Goal: Task Accomplishment & Management: Use online tool/utility

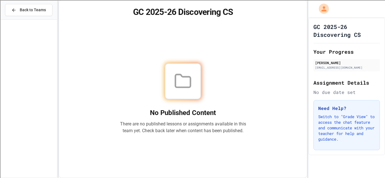
click at [197, 75] on div at bounding box center [183, 81] width 36 height 36
click at [32, 5] on button "Back to Teams" at bounding box center [28, 10] width 47 height 12
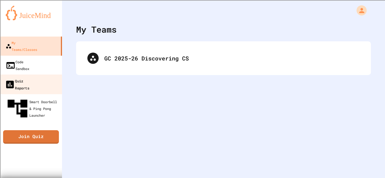
click at [42, 75] on link "Quiz Reports" at bounding box center [31, 85] width 64 height 20
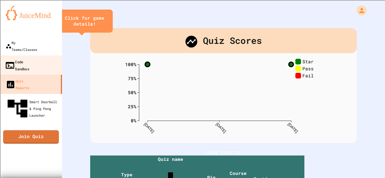
click at [43, 58] on link "Code Sandbox" at bounding box center [31, 65] width 64 height 20
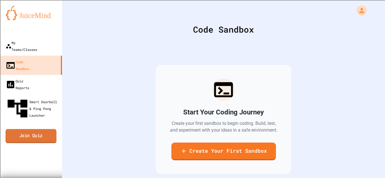
click at [50, 129] on link "Join Quiz" at bounding box center [31, 136] width 51 height 14
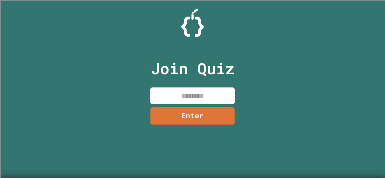
click at [192, 100] on input at bounding box center [192, 96] width 84 height 17
type input "********"
click at [201, 112] on link "Enter" at bounding box center [192, 117] width 85 height 18
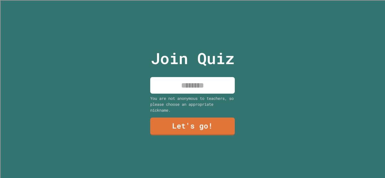
click at [183, 82] on input at bounding box center [192, 85] width 84 height 17
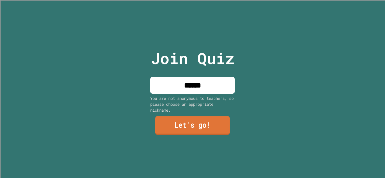
type input "******"
click at [177, 128] on link "Let's go!" at bounding box center [192, 125] width 75 height 19
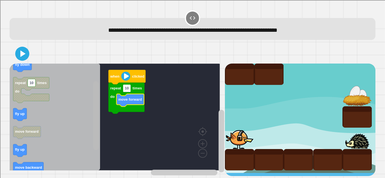
click at [102, 137] on div "when clicked repeat 10 times do move forward when clicked fly down repeat 10 ti…" at bounding box center [117, 120] width 215 height 113
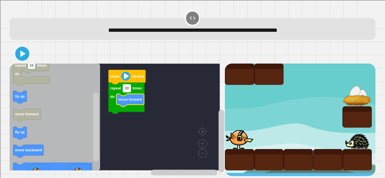
click at [128, 88] on text "10" at bounding box center [127, 88] width 4 height 4
type input "*"
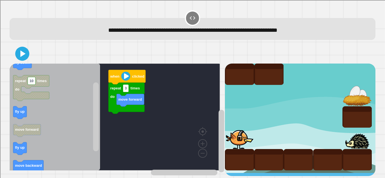
click at [97, 118] on div "when clicked repeat 3 times do move forward when clicked fly down repeat 10 tim…" at bounding box center [117, 120] width 215 height 113
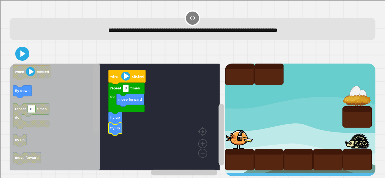
click at [100, 100] on div "when clicked repeat 3 times do move forward fly up fly up when clicked fly down…" at bounding box center [117, 120] width 215 height 113
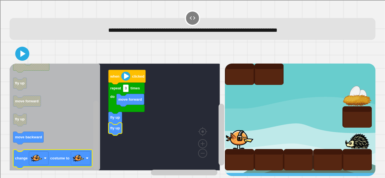
click at [92, 156] on div "when clicked repeat 3 times do move forward fly up fly up when clicked fly down…" at bounding box center [117, 120] width 215 height 113
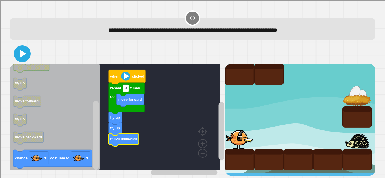
click at [22, 55] on icon at bounding box center [23, 54] width 6 height 8
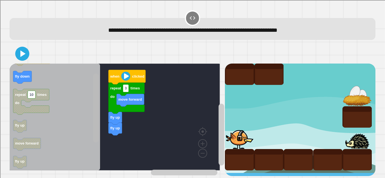
click at [95, 102] on rect "Blockly Workspace" at bounding box center [96, 108] width 6 height 69
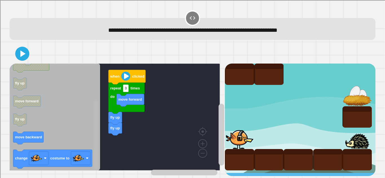
click at [81, 175] on div "**********" at bounding box center [192, 89] width 385 height 178
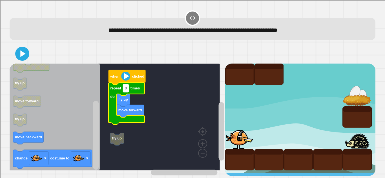
click at [128, 90] on rect "Blockly Workspace" at bounding box center [126, 88] width 6 height 8
type input "*"
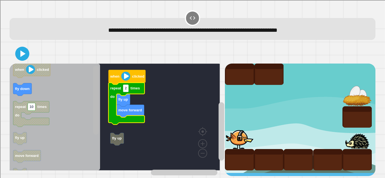
click at [91, 79] on div "fly up when clicked repeat 2 times do fly up move forward when clicked fly down…" at bounding box center [117, 120] width 215 height 113
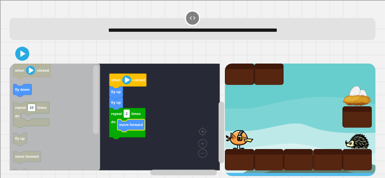
click at [127, 116] on text "2" at bounding box center [127, 114] width 2 height 4
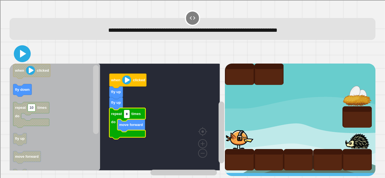
type input "*"
click at [19, 53] on icon at bounding box center [22, 54] width 14 height 14
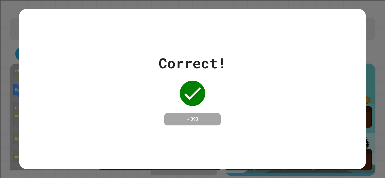
click at [346, 40] on div "Correct! + 393" at bounding box center [192, 89] width 346 height 160
click at [347, 14] on div "Correct! + 393" at bounding box center [192, 89] width 346 height 160
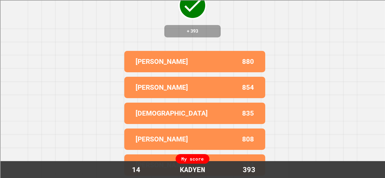
scroll to position [56, 0]
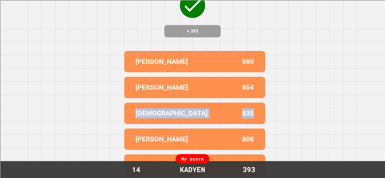
drag, startPoint x: 274, startPoint y: 108, endPoint x: 278, endPoint y: 91, distance: 17.1
click at [278, 91] on div "Correct! + 393 [PERSON_NAME] 880 [PERSON_NAME] 854 [PERSON_NAME] 835 [PERSON_NA…" at bounding box center [192, 42] width 385 height 178
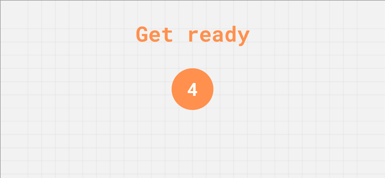
scroll to position [0, 0]
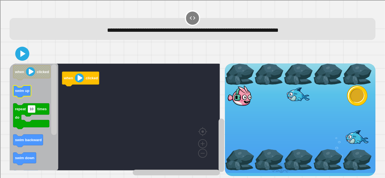
click at [17, 93] on text "swim up" at bounding box center [22, 91] width 14 height 4
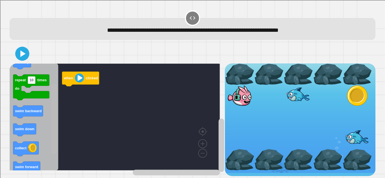
click at [55, 142] on rect "Blockly Workspace" at bounding box center [54, 119] width 6 height 71
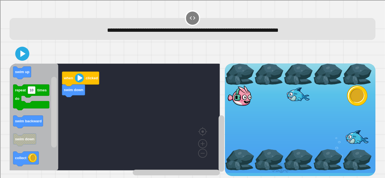
click at [66, 113] on div "when clicked swim down when clicked swim up repeat 10 times do swim backward sw…" at bounding box center [117, 120] width 215 height 113
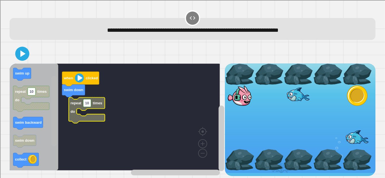
click at [56, 128] on g "Blockly Workspace" at bounding box center [53, 117] width 7 height 106
click at [54, 125] on rect "Blockly Workspace" at bounding box center [54, 111] width 6 height 71
click at [41, 115] on icon "Blockly Workspace" at bounding box center [34, 117] width 49 height 107
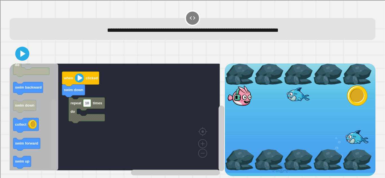
click at [55, 167] on rect "Blockly Workspace" at bounding box center [54, 134] width 6 height 71
click at [76, 118] on g "when clicked swim down repeat 10 times do" at bounding box center [117, 117] width 215 height 107
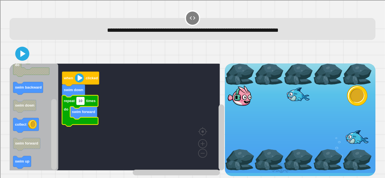
click at [83, 100] on rect "Blockly Workspace" at bounding box center [81, 101] width 8 height 8
type input "*"
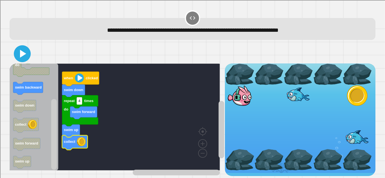
click at [25, 54] on icon at bounding box center [23, 54] width 6 height 8
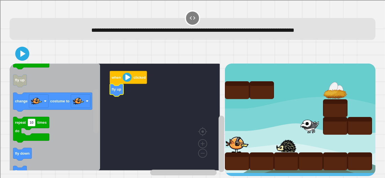
click at [99, 119] on div "when clicked fly up when clicked move forward repeat 10 times do fly up change …" at bounding box center [117, 120] width 215 height 113
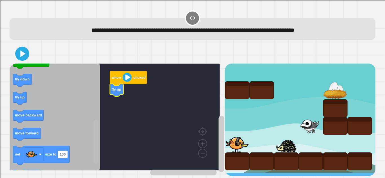
click at [96, 136] on rect "Blockly Workspace" at bounding box center [96, 142] width 6 height 44
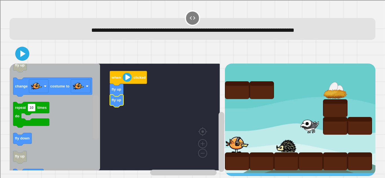
click at [102, 105] on div "when clicked fly up fly up when clicked move forward repeat 10 times do fly up …" at bounding box center [117, 120] width 215 height 113
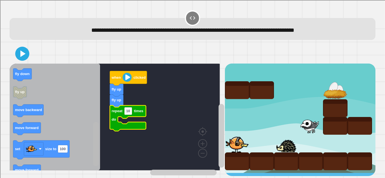
click at [98, 137] on rect "Blockly Workspace" at bounding box center [96, 144] width 6 height 44
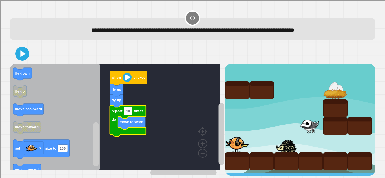
click at [132, 113] on rect "Blockly Workspace" at bounding box center [128, 111] width 8 height 8
type input "*"
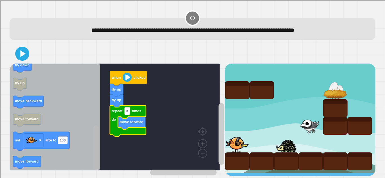
click at [92, 165] on div "when clicked fly up fly up repeat 3 times do move forward when clicked move for…" at bounding box center [117, 120] width 215 height 113
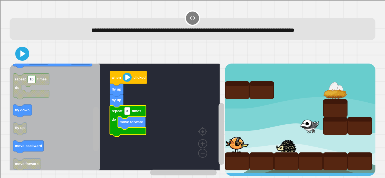
click at [96, 126] on rect "Blockly Workspace" at bounding box center [96, 129] width 6 height 44
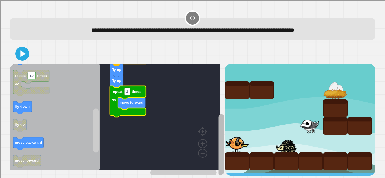
click at [218, 134] on rect "Blockly Workspace" at bounding box center [221, 146] width 6 height 62
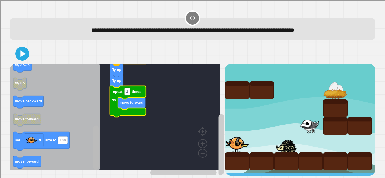
click at [92, 170] on div "**********" at bounding box center [192, 93] width 369 height 171
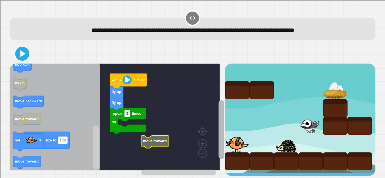
click at [218, 101] on rect "Blockly Workspace" at bounding box center [221, 130] width 6 height 59
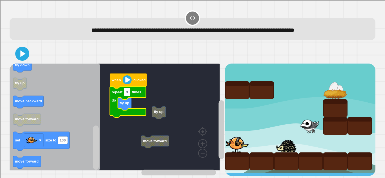
click at [129, 92] on rect "Blockly Workspace" at bounding box center [127, 92] width 6 height 8
type input "*"
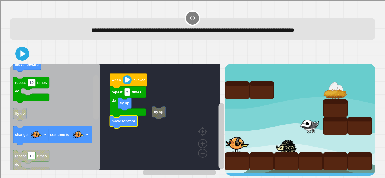
click at [97, 83] on rect "Blockly Workspace" at bounding box center [96, 97] width 6 height 44
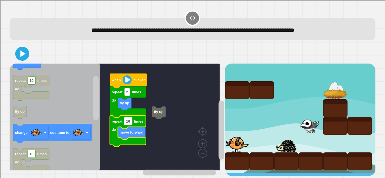
click at [132, 123] on rect "Blockly Workspace" at bounding box center [128, 122] width 8 height 8
type input "*"
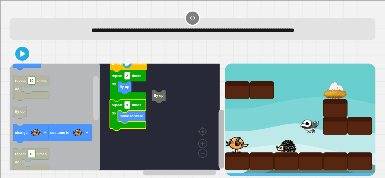
click at [218, 131] on rect "Blockly Workspace" at bounding box center [221, 139] width 6 height 59
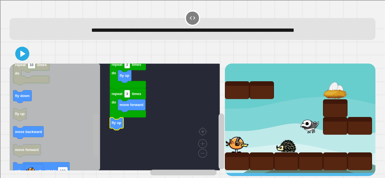
click at [91, 144] on div "when clicked repeat 2 times do fly up repeat 3 times do move forward fly up whe…" at bounding box center [117, 120] width 215 height 113
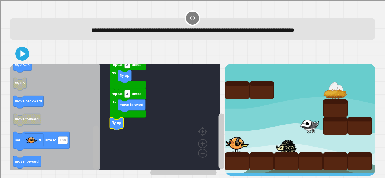
click at [94, 169] on rect "Blockly Workspace" at bounding box center [96, 148] width 6 height 44
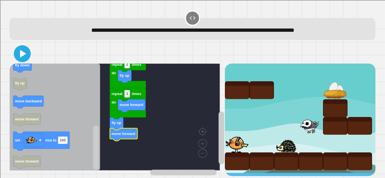
click at [23, 55] on icon at bounding box center [23, 54] width 6 height 8
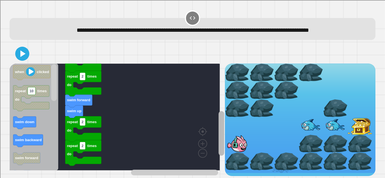
click at [218, 120] on g "Blockly Workspace" at bounding box center [221, 127] width 7 height 100
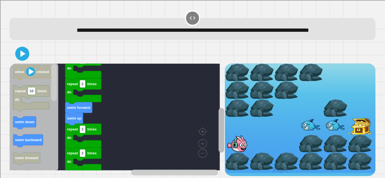
click at [206, 120] on div "repeat 2 times do repeat 2 times do swim up swim forward repeat 2 times do repe…" at bounding box center [117, 120] width 215 height 113
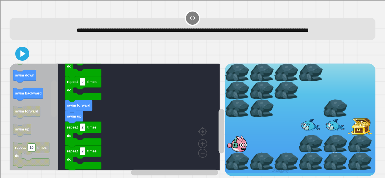
click at [54, 117] on rect "Blockly Workspace" at bounding box center [54, 99] width 6 height 37
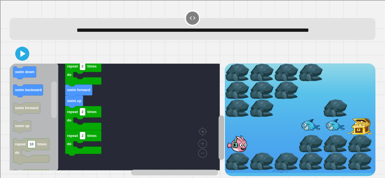
click at [208, 141] on div "repeat 2 times do repeat 2 times do swim up swim forward repeat 2 times do repe…" at bounding box center [117, 120] width 215 height 113
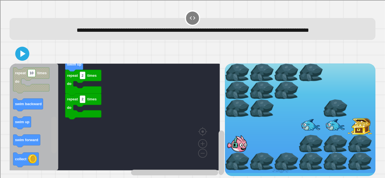
click at [52, 144] on rect "Blockly Workspace" at bounding box center [54, 135] width 6 height 37
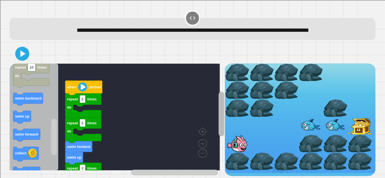
click at [208, 102] on div "repeat 2 times do repeat 2 times do swim up swim forward repeat 2 times do repe…" at bounding box center [117, 120] width 215 height 113
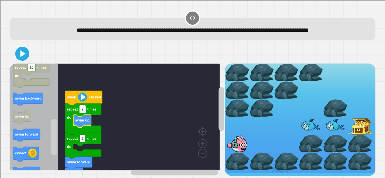
click at [82, 113] on rect "Blockly Workspace" at bounding box center [83, 110] width 6 height 8
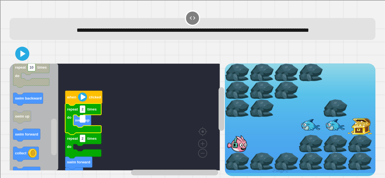
type input "*"
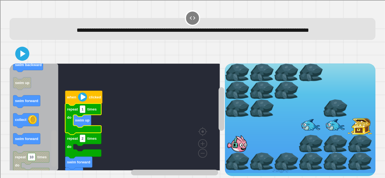
click at [55, 151] on rect "Blockly Workspace" at bounding box center [54, 148] width 6 height 37
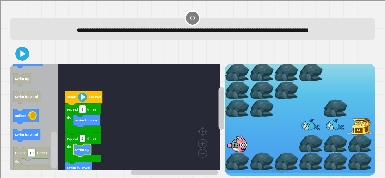
click at [84, 113] on rect "Blockly Workspace" at bounding box center [83, 110] width 6 height 8
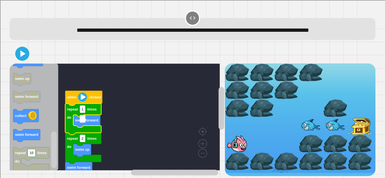
type input "*"
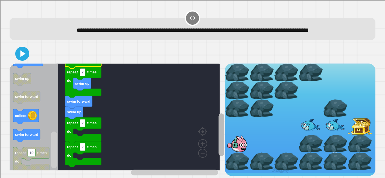
click at [218, 141] on rect "Blockly Workspace" at bounding box center [221, 134] width 6 height 43
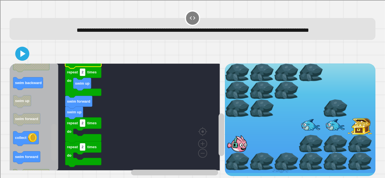
click at [60, 140] on div "when clicked repeat 2 times do repeat 2 times do swim up swim forward repeat 2 …" at bounding box center [117, 120] width 215 height 113
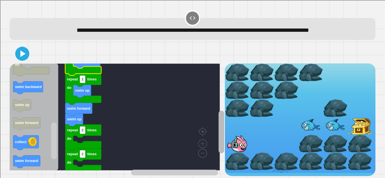
click at [218, 127] on rect "Blockly Workspace" at bounding box center [221, 132] width 6 height 43
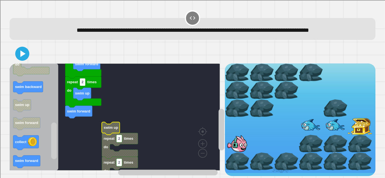
click at [113, 130] on text "swim up" at bounding box center [111, 128] width 14 height 4
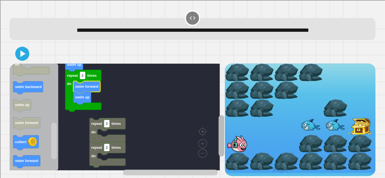
click at [218, 129] on rect "Blockly Workspace" at bounding box center [221, 135] width 6 height 41
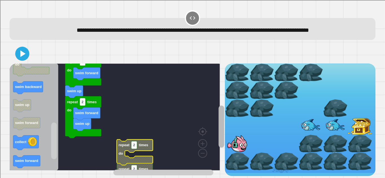
click at [218, 118] on rect "Blockly Workspace" at bounding box center [221, 127] width 6 height 42
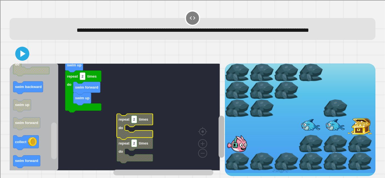
click at [210, 129] on div "when clicked repeat 2 times do swim forward swim up repeat 2 times do swim forw…" at bounding box center [117, 120] width 215 height 113
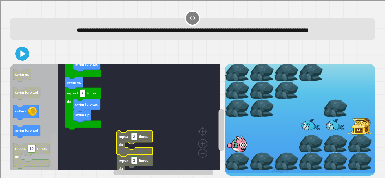
click at [52, 165] on rect "Blockly Workspace" at bounding box center [54, 151] width 6 height 37
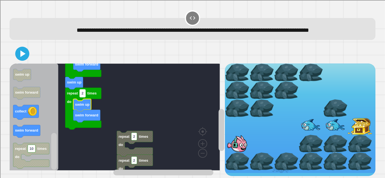
click at [85, 97] on rect "Blockly Workspace" at bounding box center [83, 94] width 6 height 8
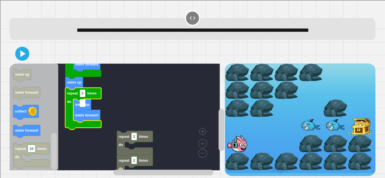
type input "*"
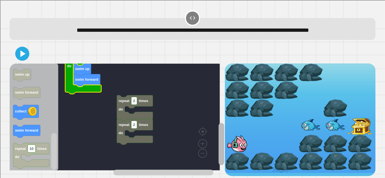
click at [218, 153] on rect "Blockly Workspace" at bounding box center [221, 144] width 6 height 42
click at [106, 125] on rect "Blockly Workspace" at bounding box center [115, 117] width 210 height 107
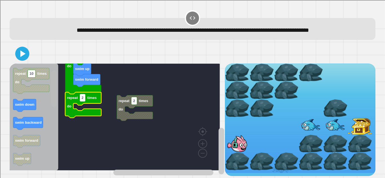
click at [61, 92] on div "repeat 2 times do when clicked repeat 2 times do swim forward swim up repeat 3 …" at bounding box center [117, 120] width 215 height 113
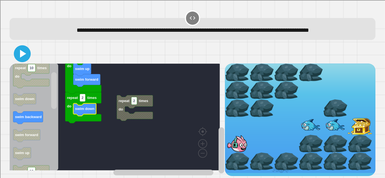
click at [23, 61] on icon at bounding box center [22, 54] width 14 height 14
click at [86, 107] on icon "Blockly Workspace" at bounding box center [83, 107] width 36 height 31
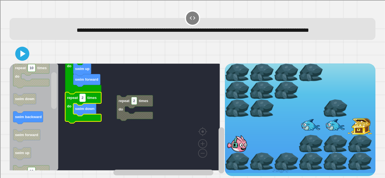
click at [82, 100] on text "2" at bounding box center [82, 98] width 2 height 4
type input "*"
click at [22, 57] on icon at bounding box center [23, 53] width 6 height 7
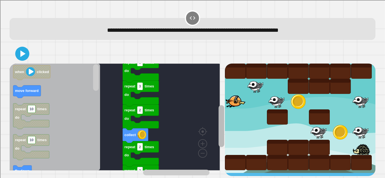
click at [218, 110] on rect "Blockly Workspace" at bounding box center [221, 126] width 6 height 42
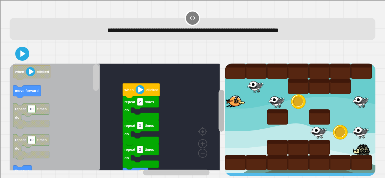
click at [218, 90] on rect "Blockly Workspace" at bounding box center [221, 111] width 6 height 42
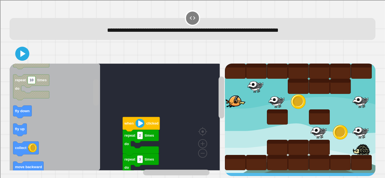
click at [101, 100] on div "repeat 2 times do repeat 2 times do collect repeat 2 times do repeat 3 times do…" at bounding box center [117, 120] width 215 height 113
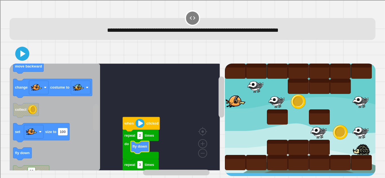
click at [99, 113] on g "Blockly Workspace" at bounding box center [95, 117] width 7 height 106
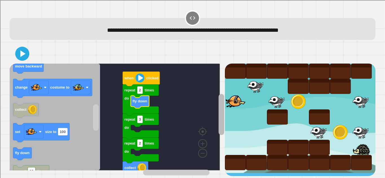
click at [218, 106] on rect "Blockly Workspace" at bounding box center [221, 114] width 6 height 41
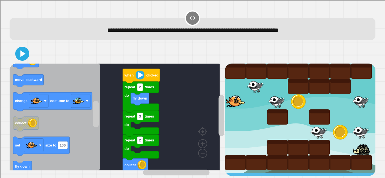
click at [98, 135] on div "when clicked repeat 2 times do repeat 2 times do collect repeat 2 times do repe…" at bounding box center [117, 120] width 215 height 113
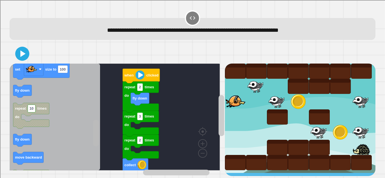
click at [95, 142] on rect "Blockly Workspace" at bounding box center [96, 133] width 6 height 26
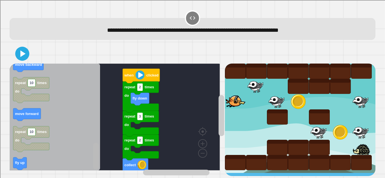
click at [98, 156] on rect "Blockly Workspace" at bounding box center [96, 156] width 6 height 26
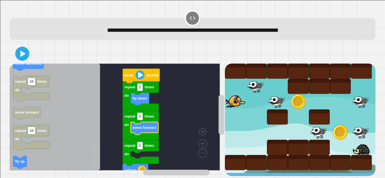
click at [97, 156] on rect "Blockly Workspace" at bounding box center [96, 156] width 6 height 26
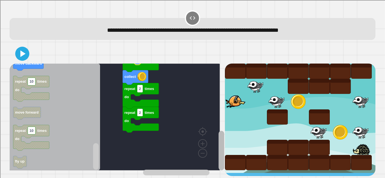
click at [223, 148] on div "when clicked repeat 2 times do fly down repeat 2 times do repeat 2 times do col…" at bounding box center [192, 120] width 365 height 113
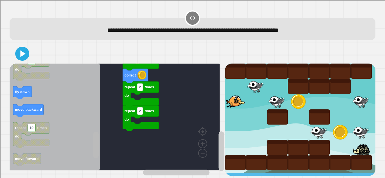
click at [107, 136] on div "when clicked repeat 2 times do fly down repeat 2 times do repeat 2 times do col…" at bounding box center [117, 120] width 215 height 113
click at [95, 159] on rect "Blockly Workspace" at bounding box center [95, 117] width 7 height 106
click at [97, 144] on rect "Blockly Workspace" at bounding box center [96, 145] width 6 height 26
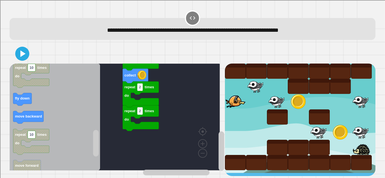
click at [93, 145] on div "when clicked repeat 2 times do fly down repeat 2 times do repeat 2 times do col…" at bounding box center [117, 120] width 215 height 113
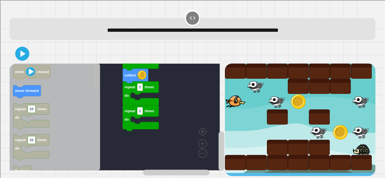
click at [101, 71] on div "when clicked repeat 2 times do fly down repeat 2 times do repeat 2 times do col…" at bounding box center [117, 120] width 215 height 113
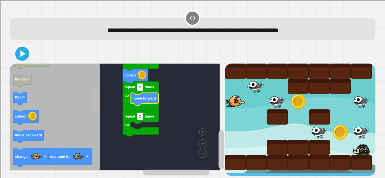
click at [101, 113] on div "when clicked repeat 2 times do fly down repeat 2 times do repeat 2 times do mov…" at bounding box center [117, 120] width 215 height 113
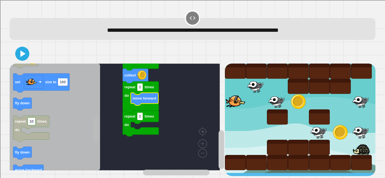
click at [97, 128] on rect "Blockly Workspace" at bounding box center [96, 130] width 6 height 26
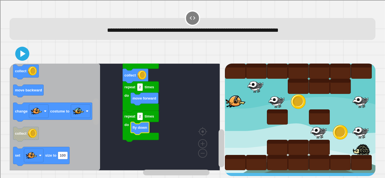
click at [99, 111] on g "Blockly Workspace" at bounding box center [95, 117] width 7 height 106
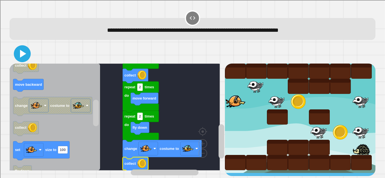
click at [19, 57] on icon at bounding box center [22, 54] width 14 height 14
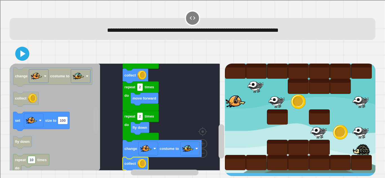
click at [98, 129] on rect "Blockly Workspace" at bounding box center [96, 120] width 6 height 26
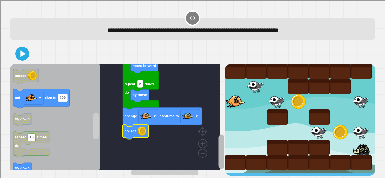
click at [218, 146] on rect "Blockly Workspace" at bounding box center [221, 152] width 6 height 34
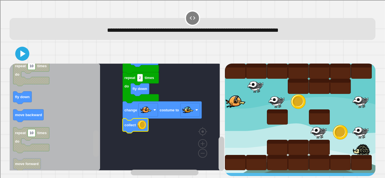
click at [97, 147] on rect "Blockly Workspace" at bounding box center [96, 144] width 6 height 26
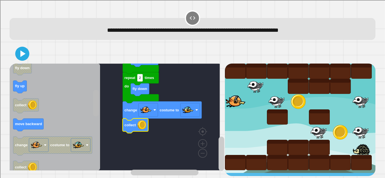
click at [104, 106] on div "when clicked repeat 2 times do fly down repeat 2 times do move forward repeat 2…" at bounding box center [117, 120] width 215 height 113
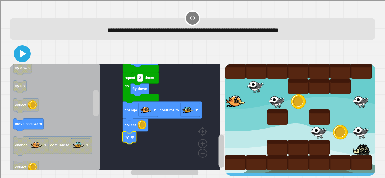
click at [22, 56] on icon at bounding box center [23, 54] width 6 height 8
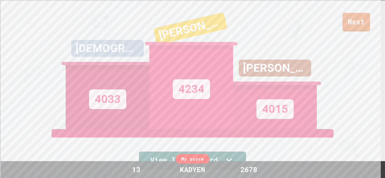
click at [343, 20] on link "Next" at bounding box center [356, 22] width 28 height 19
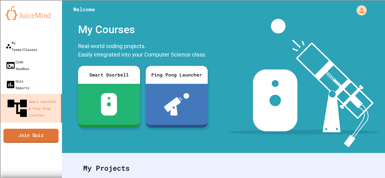
click at [29, 129] on link "Join Quiz" at bounding box center [30, 136] width 55 height 14
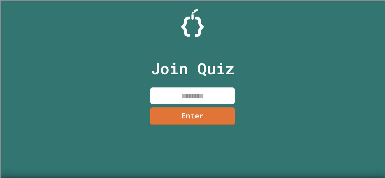
click at [185, 98] on input at bounding box center [192, 96] width 84 height 17
click at [198, 116] on link "Enter" at bounding box center [192, 115] width 84 height 19
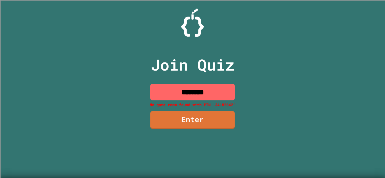
click at [222, 89] on input "********" at bounding box center [192, 92] width 84 height 17
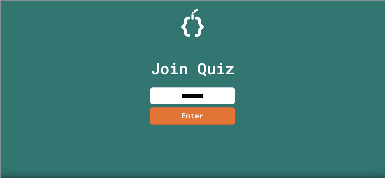
type input "********"
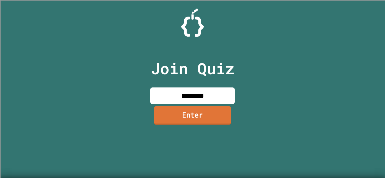
click at [211, 109] on link "Enter" at bounding box center [192, 115] width 77 height 19
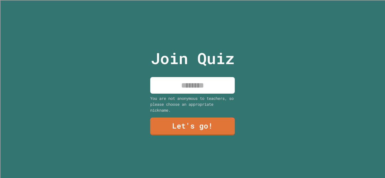
click at [199, 89] on input at bounding box center [192, 85] width 84 height 17
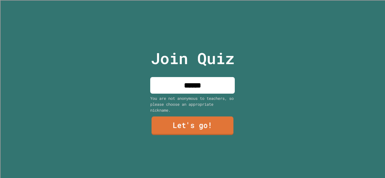
type input "******"
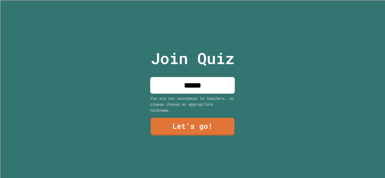
click at [210, 134] on div "Join Quiz ****** You are not anonymous to teachers, so please choose an appropr…" at bounding box center [192, 89] width 95 height 178
click at [201, 129] on link "Let's go!" at bounding box center [192, 127] width 85 height 18
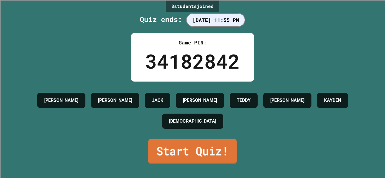
click at [214, 144] on link "Start Quiz!" at bounding box center [192, 151] width 88 height 25
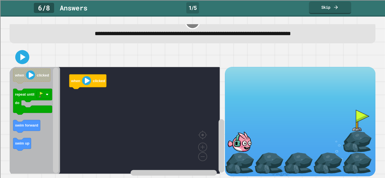
scroll to position [20, 0]
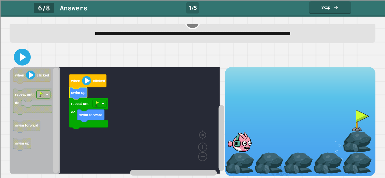
click at [21, 53] on icon at bounding box center [23, 57] width 6 height 8
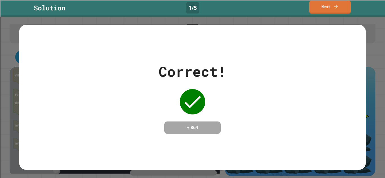
click at [331, 6] on link "Next" at bounding box center [330, 7] width 42 height 13
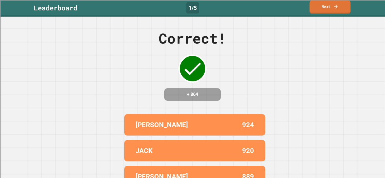
click at [324, 12] on link "Next" at bounding box center [329, 7] width 41 height 13
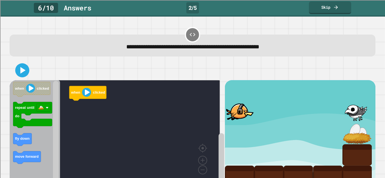
click at [87, 111] on div "when clicked when clicked repeat until do fly down move forward" at bounding box center [117, 134] width 215 height 109
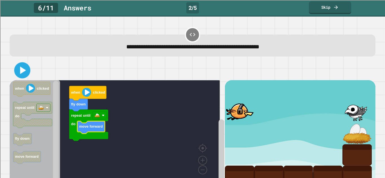
click at [19, 74] on icon at bounding box center [22, 70] width 13 height 13
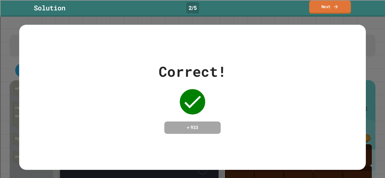
click at [326, 8] on link "Next" at bounding box center [330, 7] width 42 height 13
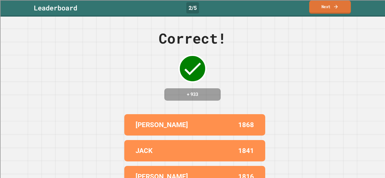
click at [315, 7] on link "Next" at bounding box center [330, 7] width 42 height 13
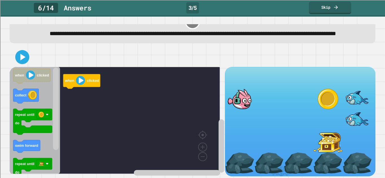
scroll to position [29, 0]
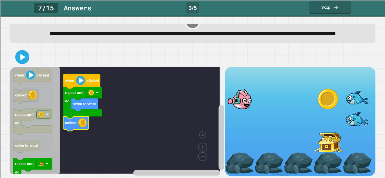
click at [58, 119] on g "Blockly Workspace" at bounding box center [55, 121] width 7 height 106
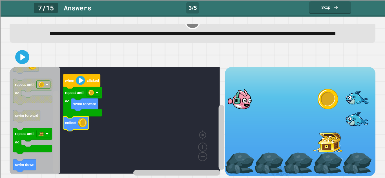
click at [51, 150] on div "when clicked repeat until do swim forward collect when clicked collect repeat u…" at bounding box center [117, 121] width 215 height 109
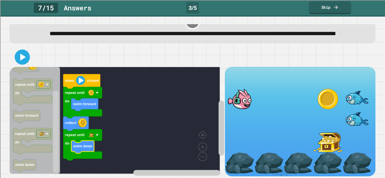
click at [28, 52] on icon at bounding box center [22, 57] width 12 height 12
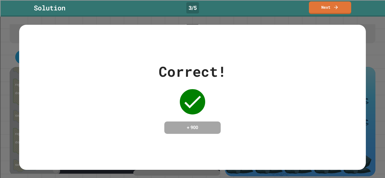
click at [325, 7] on link "Next" at bounding box center [330, 7] width 42 height 13
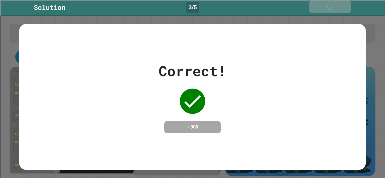
scroll to position [28, 0]
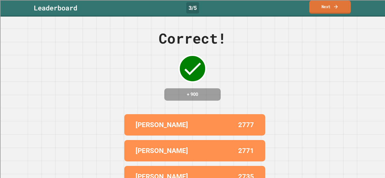
click at [333, 8] on link "Next" at bounding box center [330, 7] width 42 height 13
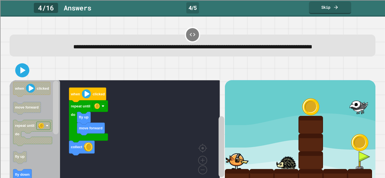
scroll to position [29, 0]
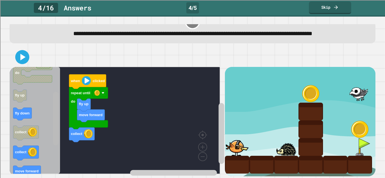
click at [55, 127] on rect "Blockly Workspace" at bounding box center [56, 118] width 6 height 53
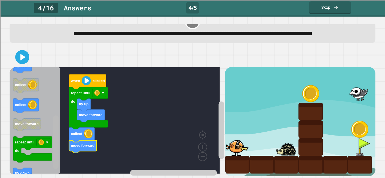
click at [54, 154] on rect "Blockly Workspace" at bounding box center [56, 142] width 6 height 53
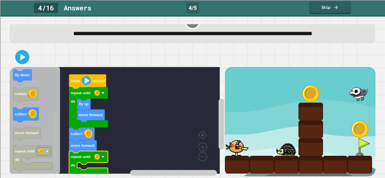
click at [48, 113] on div "move forward fly up collect move forward repeat until do repeat until do when c…" at bounding box center [117, 121] width 215 height 109
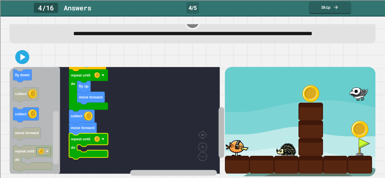
click at [218, 122] on rect "Blockly Workspace" at bounding box center [221, 132] width 6 height 51
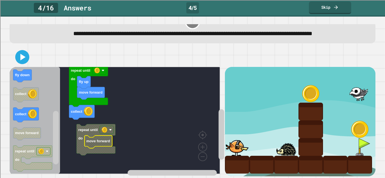
click at [104, 139] on text "move forward" at bounding box center [98, 141] width 24 height 4
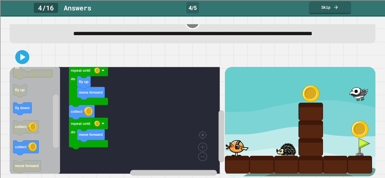
click at [56, 108] on div "move forward fly up collect repeat until do move forward repeat until do when c…" at bounding box center [117, 121] width 215 height 109
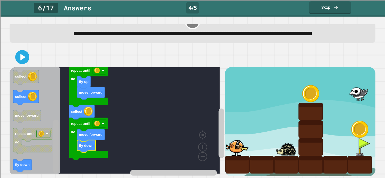
click at [54, 146] on rect "Blockly Workspace" at bounding box center [56, 146] width 6 height 53
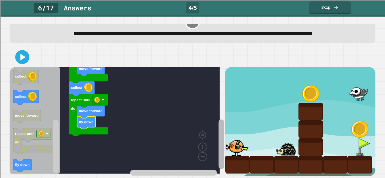
click at [218, 137] on rect "Blockly Workspace" at bounding box center [221, 144] width 6 height 50
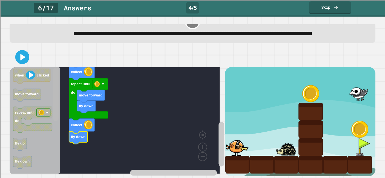
click at [64, 60] on div "move forward fly up collect repeat until do move forward fly down collect fly d…" at bounding box center [192, 111] width 365 height 129
click at [26, 54] on icon at bounding box center [22, 57] width 14 height 14
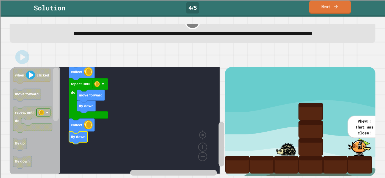
click at [329, 8] on link "Next" at bounding box center [330, 7] width 42 height 13
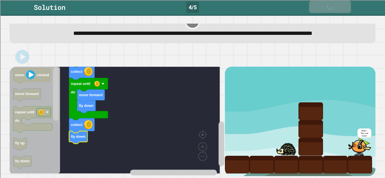
scroll to position [28, 0]
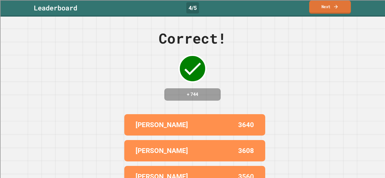
click at [329, 8] on link "Next" at bounding box center [330, 7] width 42 height 13
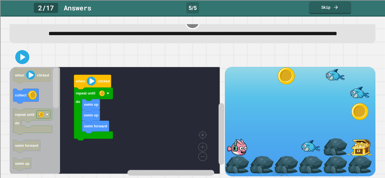
scroll to position [29, 0]
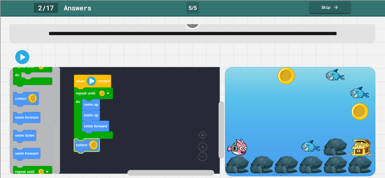
click at [45, 138] on div "swim forward swim up swim up repeat until do collect when clicked when clicked …" at bounding box center [117, 121] width 215 height 109
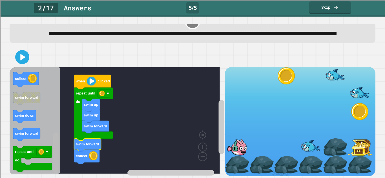
click at [55, 167] on rect "Blockly Workspace" at bounding box center [56, 153] width 6 height 41
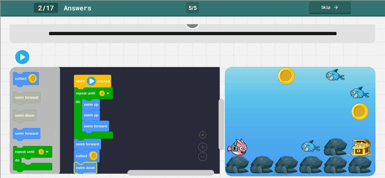
click at [58, 157] on rect "Blockly Workspace" at bounding box center [56, 153] width 6 height 41
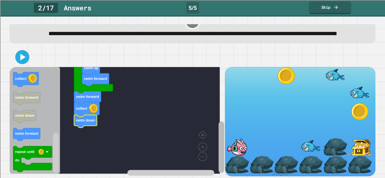
click at [218, 144] on rect "Blockly Workspace" at bounding box center [221, 147] width 6 height 52
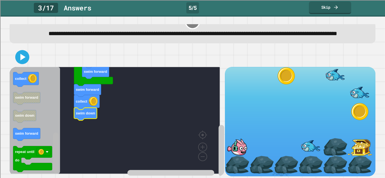
click at [53, 164] on g "Blockly Workspace" at bounding box center [55, 121] width 7 height 106
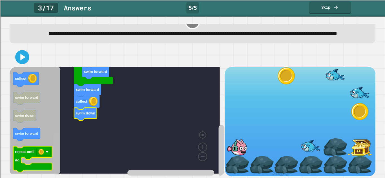
click at [51, 164] on div "swim forward swim up swim up repeat until do swim forward collect swim down whe…" at bounding box center [117, 121] width 215 height 109
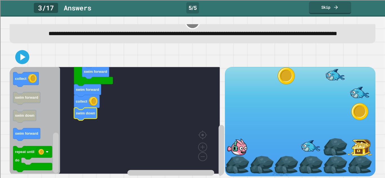
drag, startPoint x: 212, startPoint y: 125, endPoint x: 211, endPoint y: 102, distance: 23.7
click at [211, 102] on div "swim forward swim up swim up repeat until do swim forward collect swim down whe…" at bounding box center [117, 121] width 215 height 109
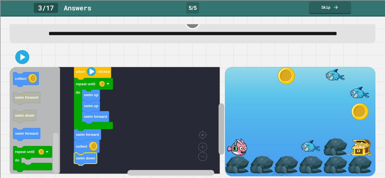
click at [218, 103] on rect "Blockly Workspace" at bounding box center [221, 129] width 6 height 52
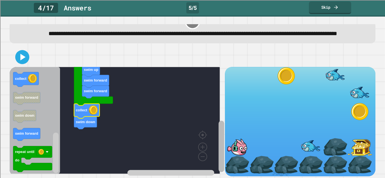
click at [218, 122] on rect "Blockly Workspace" at bounding box center [221, 147] width 6 height 52
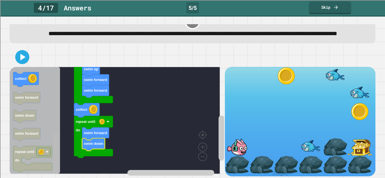
click at [54, 157] on g "Blockly Workspace" at bounding box center [55, 121] width 7 height 106
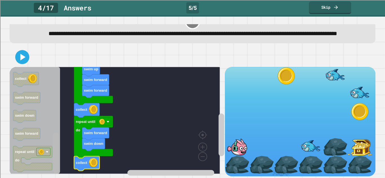
click at [54, 166] on rect "Blockly Workspace" at bounding box center [56, 153] width 6 height 41
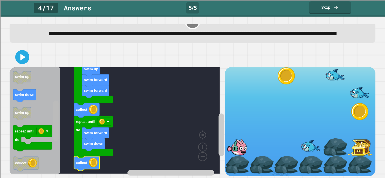
click at [55, 111] on rect "Blockly Workspace" at bounding box center [56, 121] width 6 height 41
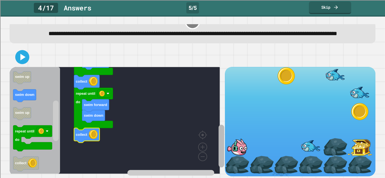
click at [220, 138] on div "swim forward swim forward swim up swim up repeat until do collect repeat until …" at bounding box center [192, 121] width 365 height 109
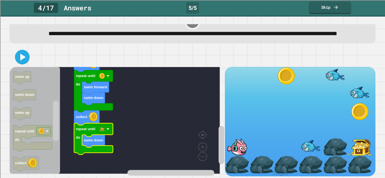
click at [22, 54] on icon at bounding box center [22, 57] width 5 height 7
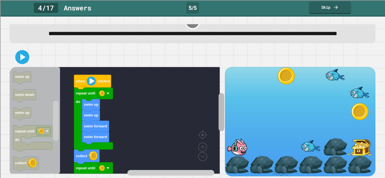
click at [210, 91] on div "when clicked swim forward swim forward swim up swim up repeat until do collect …" at bounding box center [117, 121] width 215 height 109
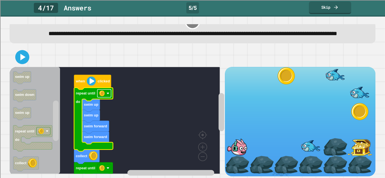
click at [109, 92] on image "Blockly Workspace" at bounding box center [107, 93] width 3 height 3
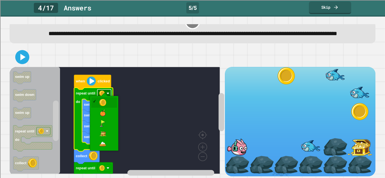
click at [109, 92] on image "Blockly Workspace" at bounding box center [107, 93] width 3 height 3
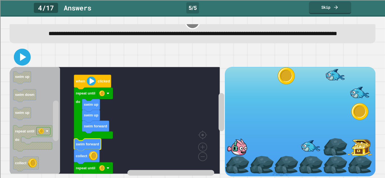
click at [24, 53] on icon at bounding box center [23, 57] width 6 height 8
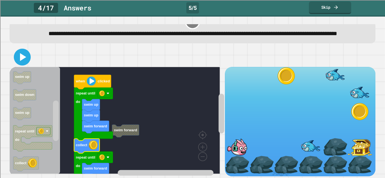
click at [21, 57] on icon at bounding box center [22, 57] width 14 height 14
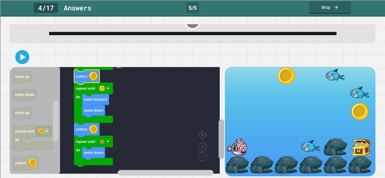
click at [218, 119] on rect "Blockly Workspace" at bounding box center [221, 139] width 6 height 40
click at [24, 53] on icon at bounding box center [22, 57] width 14 height 14
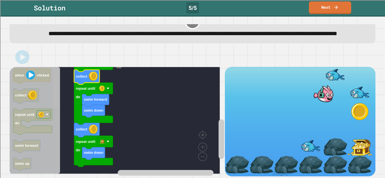
click at [64, 71] on div "swim forward when clicked swim forward swim up swim up repeat until do collect …" at bounding box center [117, 121] width 215 height 109
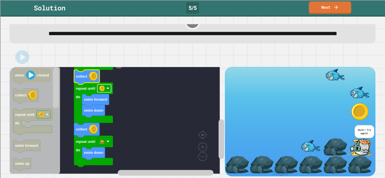
click at [103, 86] on image "Blockly Workspace" at bounding box center [102, 89] width 6 height 6
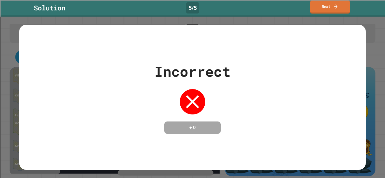
click at [337, 5] on icon at bounding box center [335, 6] width 5 height 6
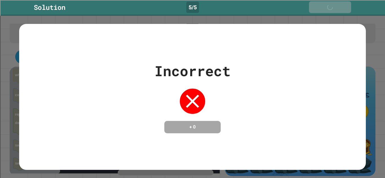
scroll to position [28, 0]
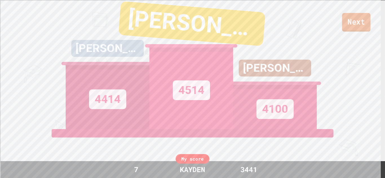
click at [352, 19] on link "Next" at bounding box center [356, 22] width 28 height 19
